Goal: Task Accomplishment & Management: Manage account settings

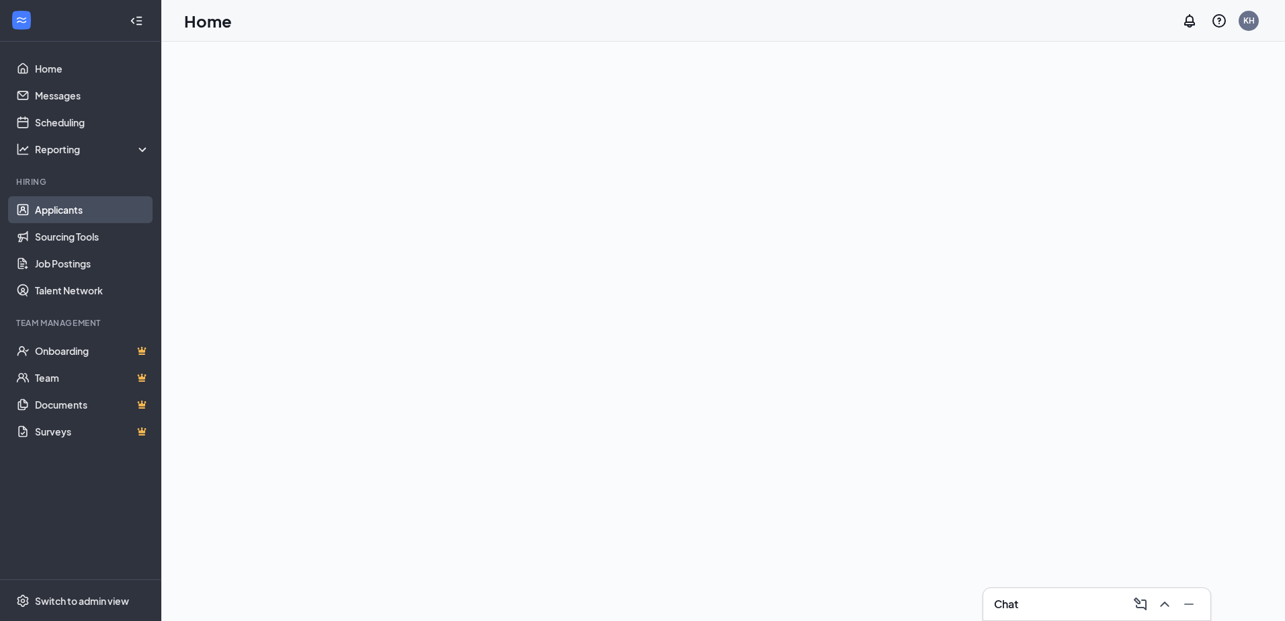
click at [45, 207] on link "Applicants" at bounding box center [92, 209] width 115 height 27
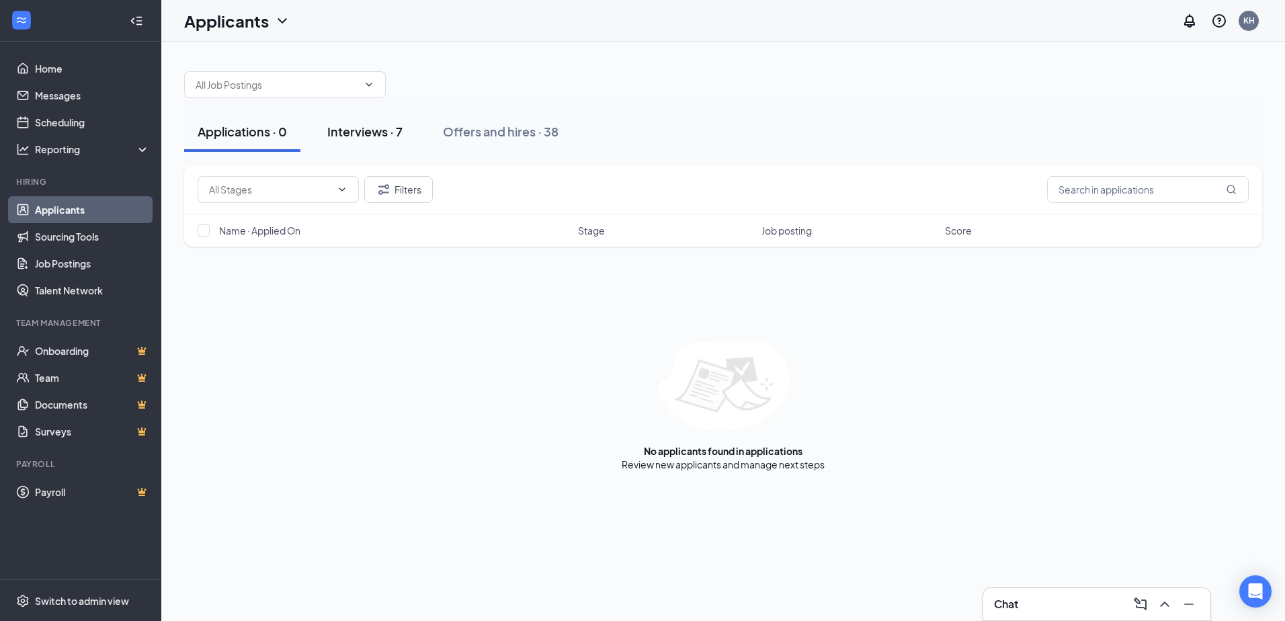
click at [380, 142] on button "Interviews · 7" at bounding box center [365, 132] width 102 height 40
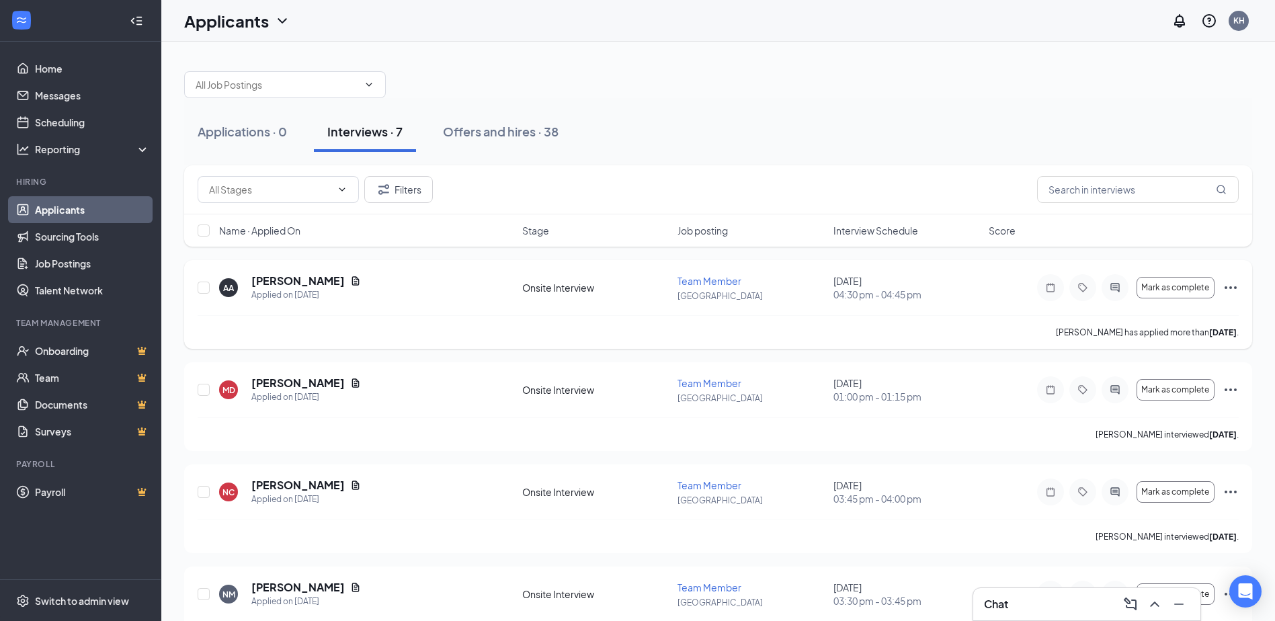
click at [1229, 291] on icon "Ellipses" at bounding box center [1231, 288] width 16 height 16
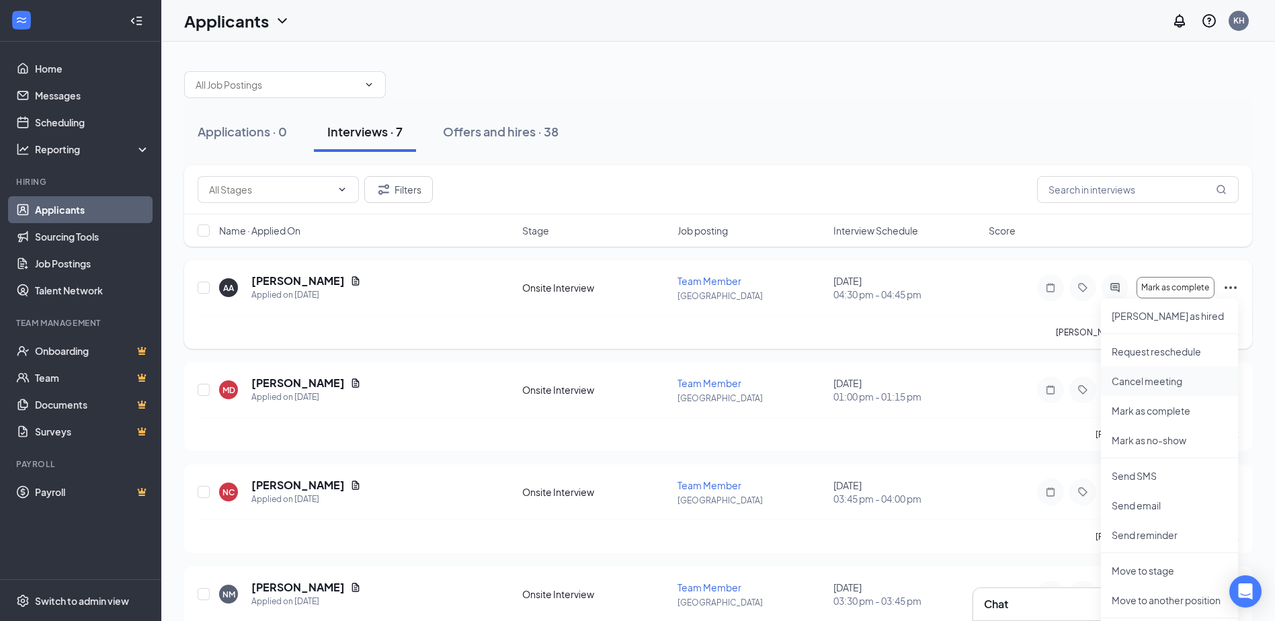
click at [1178, 382] on p "Cancel meeting" at bounding box center [1170, 380] width 116 height 13
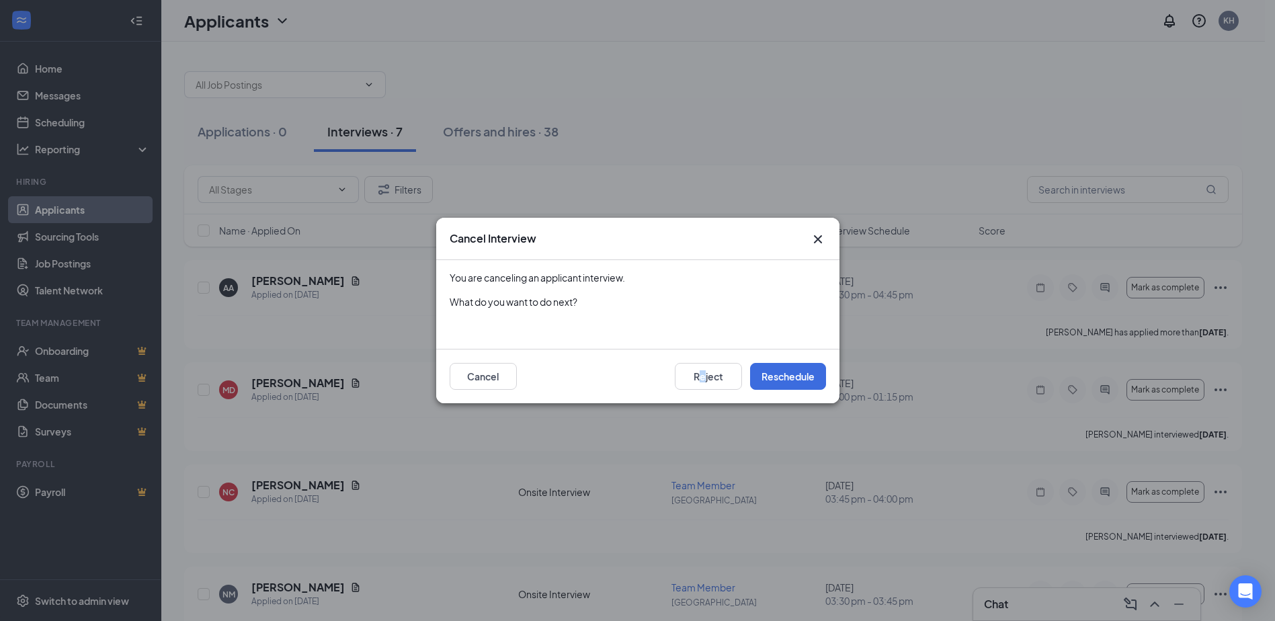
click at [702, 391] on div "Reject Reschedule Cancel" at bounding box center [637, 376] width 403 height 54
click at [697, 377] on button "Reject" at bounding box center [708, 376] width 67 height 27
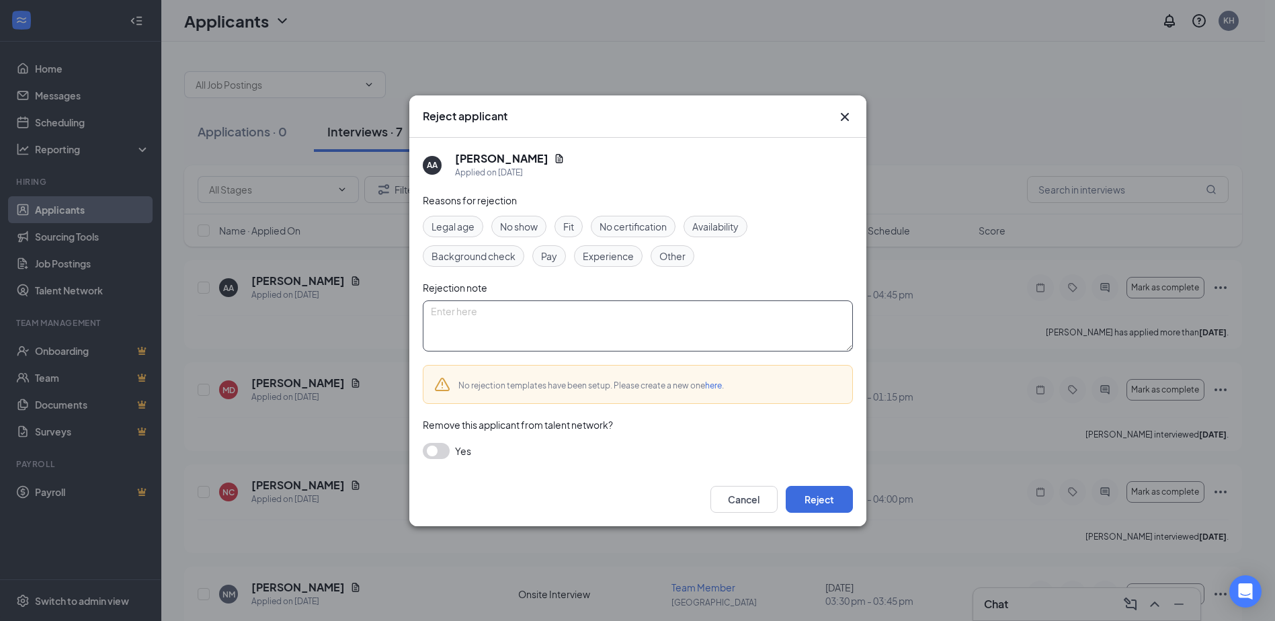
click at [628, 341] on textarea at bounding box center [638, 325] width 430 height 51
type textarea "no"
click at [747, 507] on button "Cancel" at bounding box center [743, 499] width 67 height 27
